Goal: Task Accomplishment & Management: Manage account settings

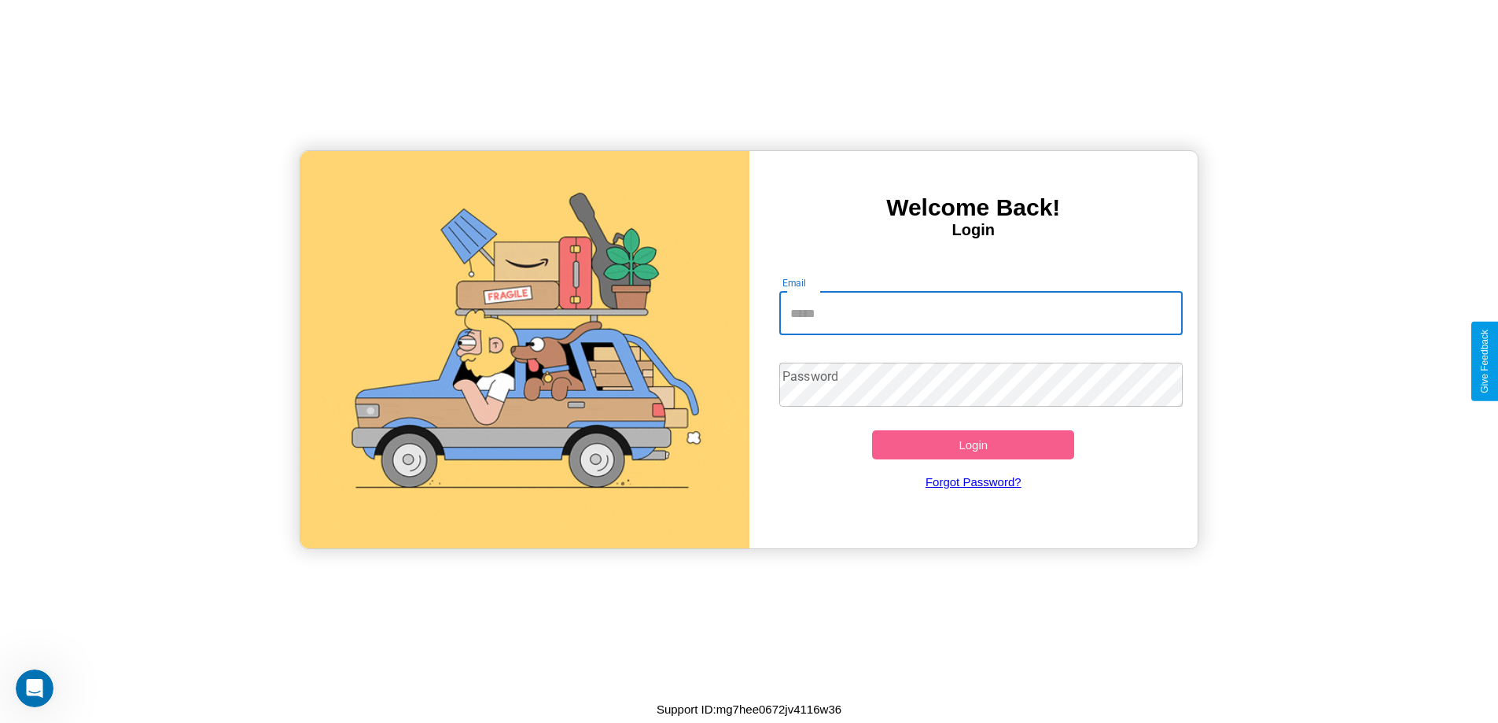
click at [981, 313] on input "Email" at bounding box center [980, 313] width 403 height 44
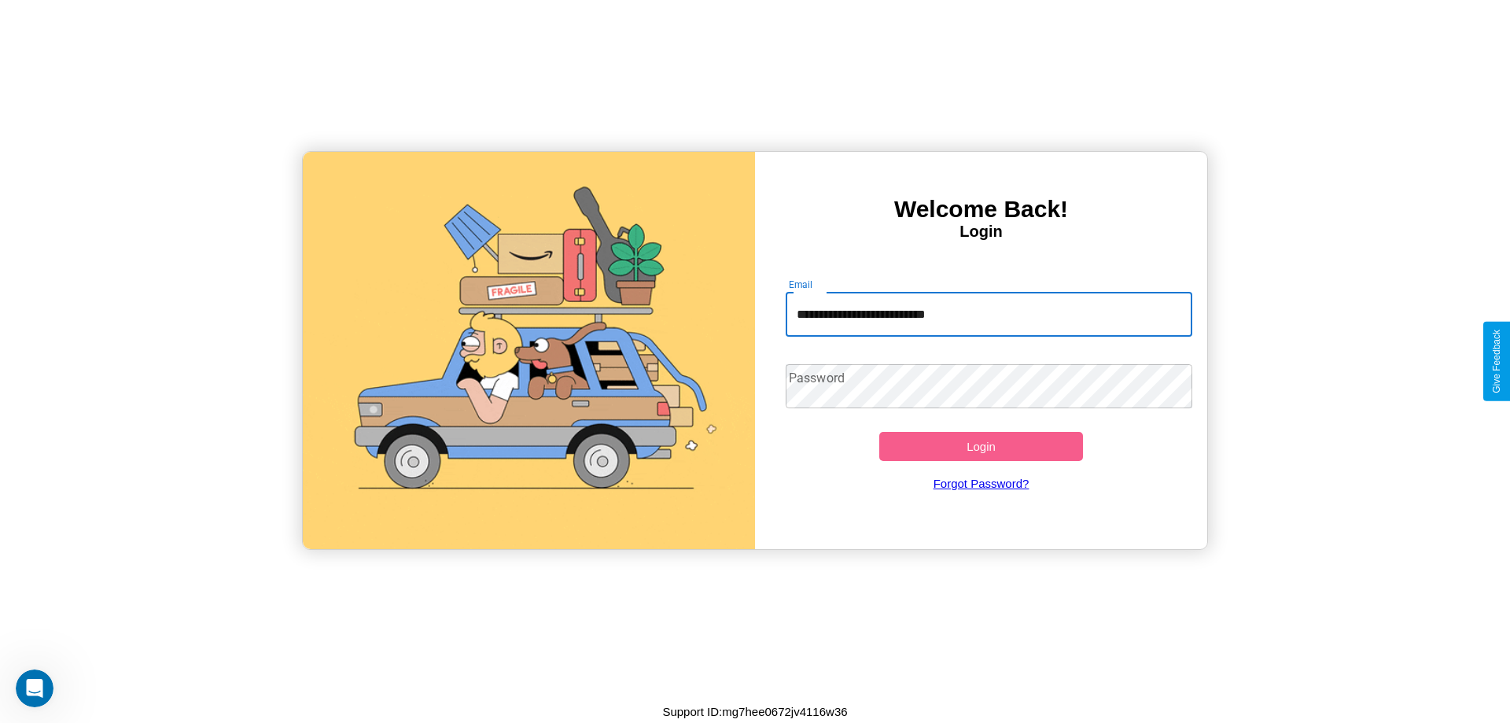
type input "**********"
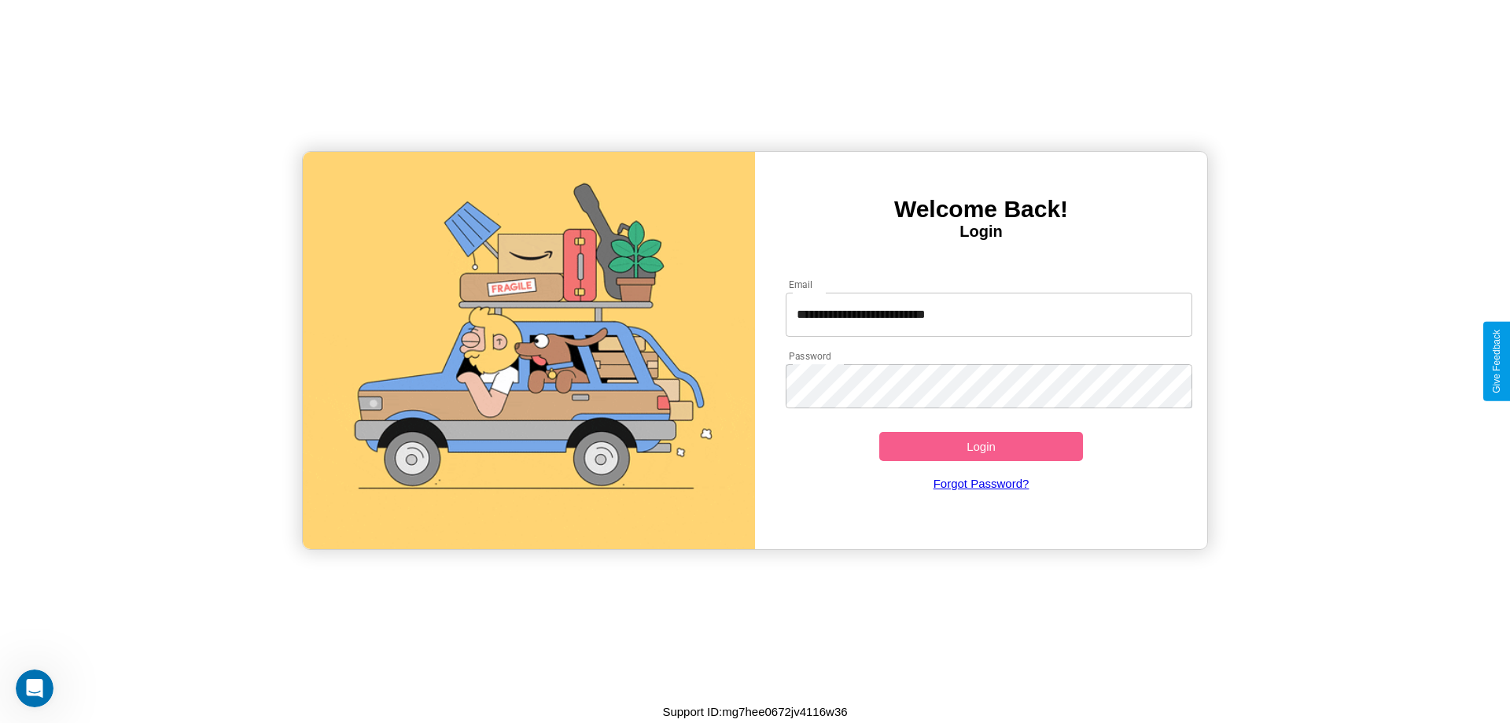
click at [981, 446] on button "Login" at bounding box center [981, 446] width 204 height 29
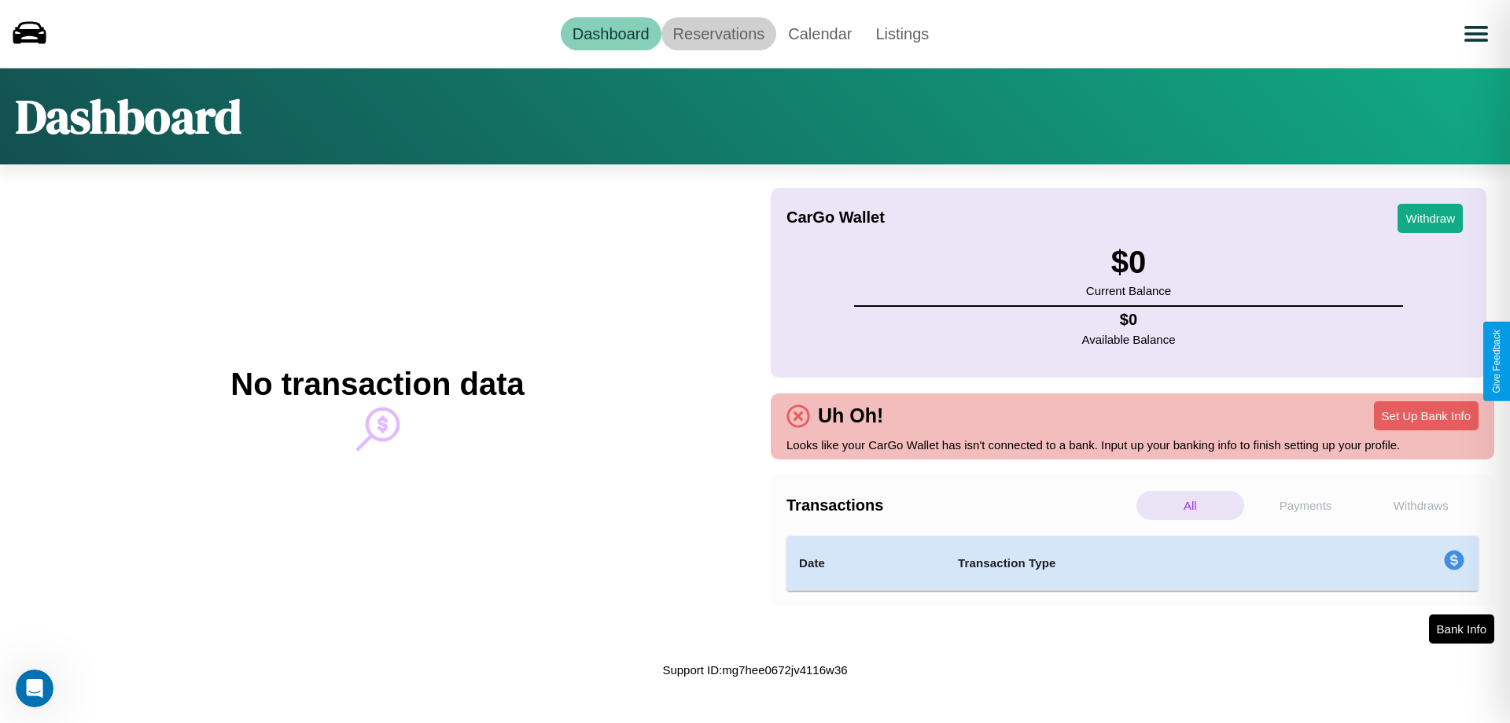
click at [718, 33] on link "Reservations" at bounding box center [719, 33] width 116 height 33
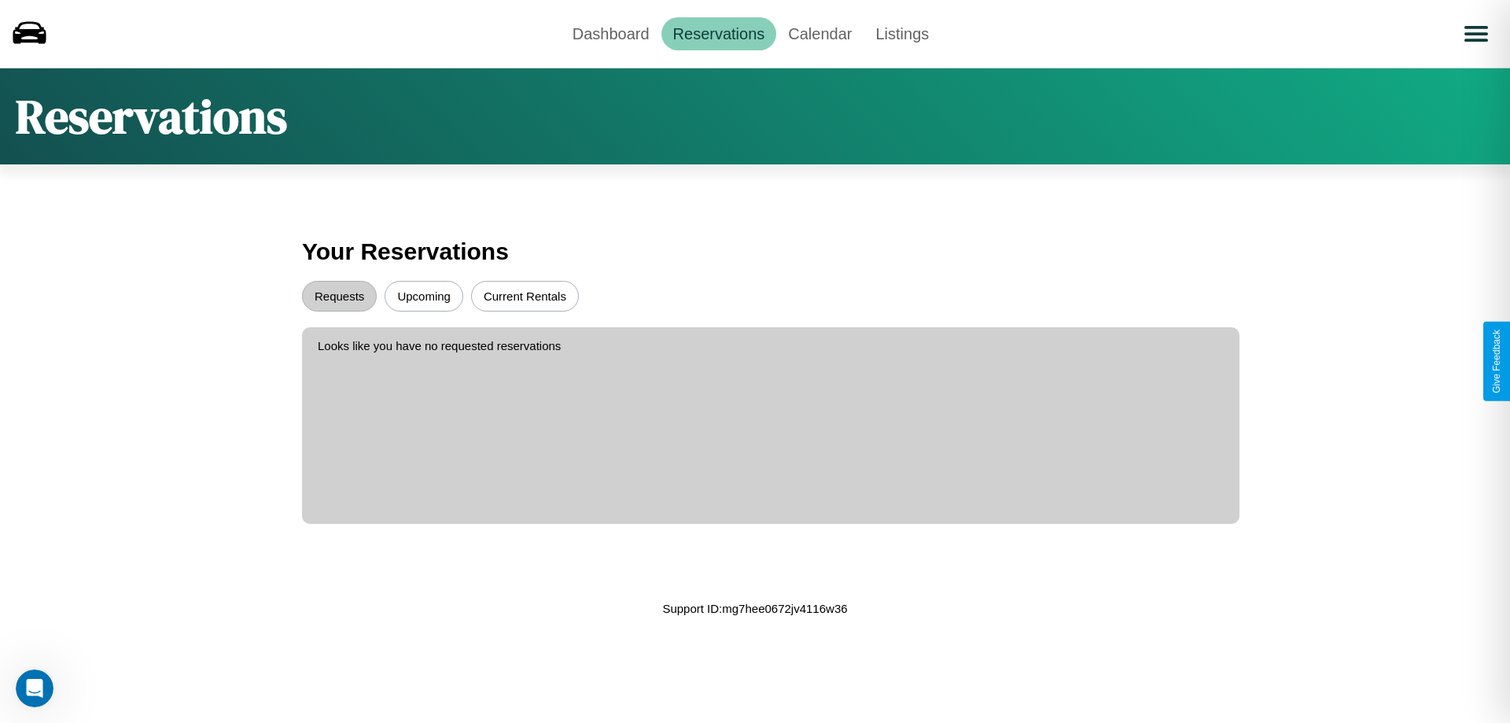
click at [424, 296] on button "Upcoming" at bounding box center [424, 296] width 79 height 31
click at [339, 296] on button "Requests" at bounding box center [339, 296] width 75 height 31
click at [610, 33] on link "Dashboard" at bounding box center [611, 33] width 101 height 33
